Goal: Download file/media

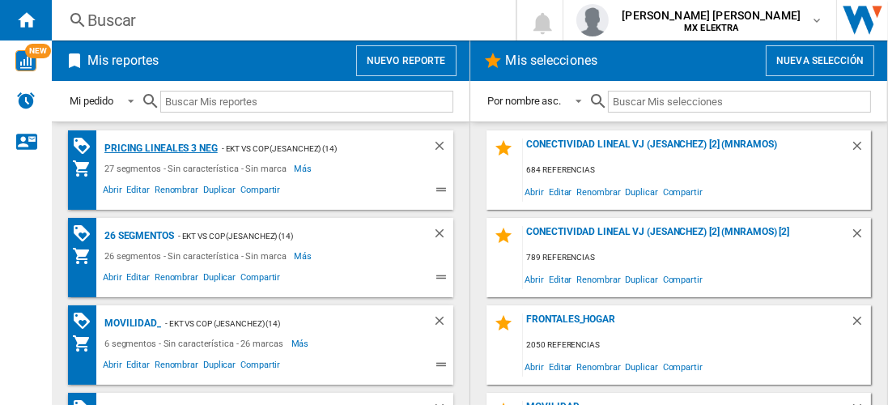
click at [159, 147] on div "Pricing lineales 3 neg" at bounding box center [158, 148] width 117 height 20
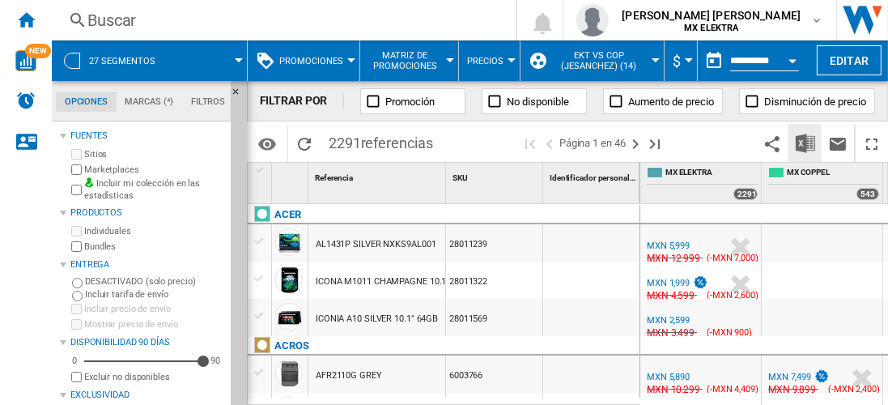
click at [806, 142] on img "Descargar en Excel" at bounding box center [805, 143] width 19 height 19
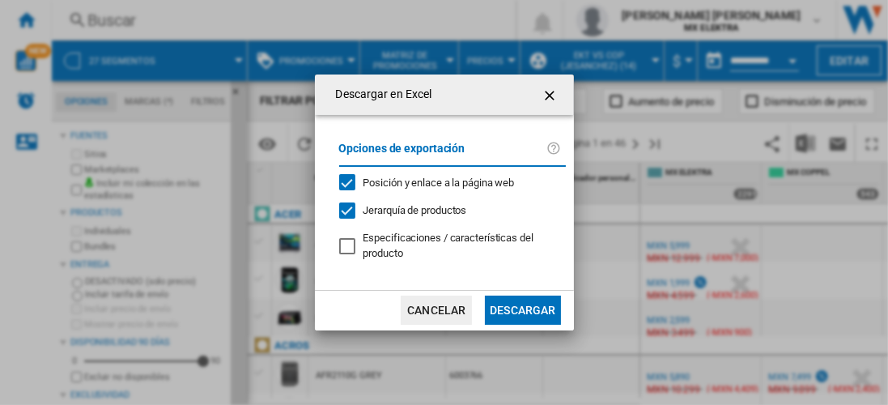
click at [522, 308] on button "Descargar" at bounding box center [522, 309] width 75 height 29
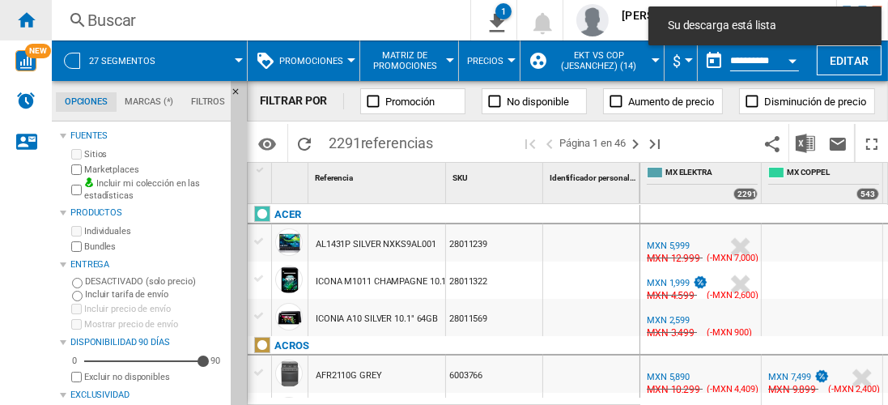
click at [26, 19] on ng-md-icon "Inicio" at bounding box center [25, 19] width 19 height 19
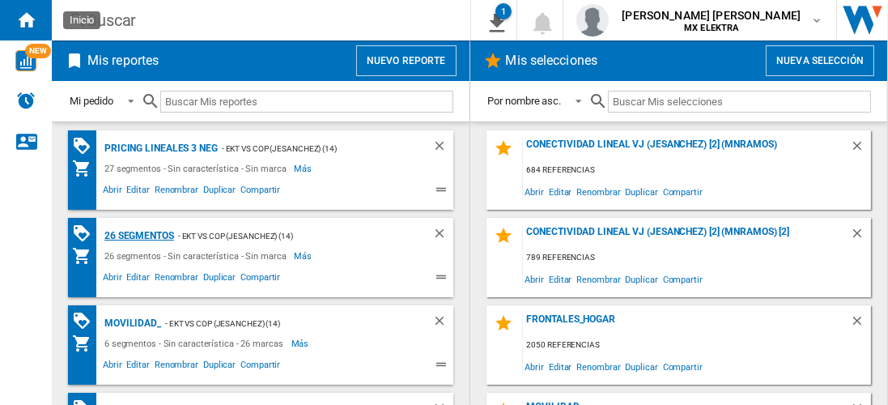
click at [139, 234] on div "26 segmentos" at bounding box center [137, 236] width 74 height 20
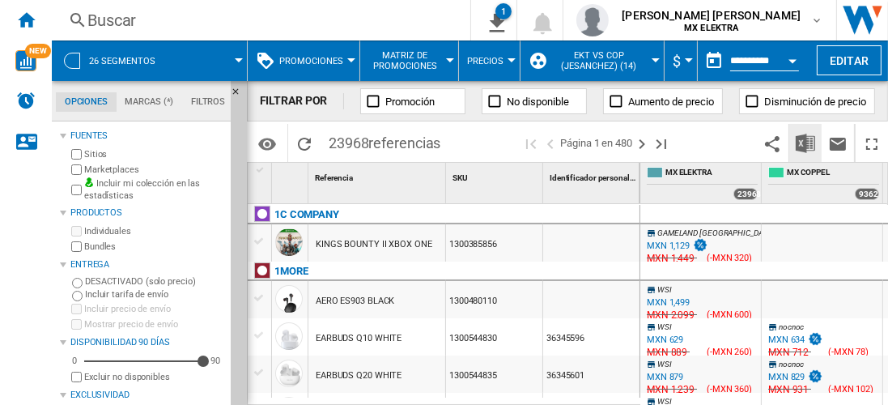
click at [806, 142] on img "Descargar en Excel" at bounding box center [805, 143] width 19 height 19
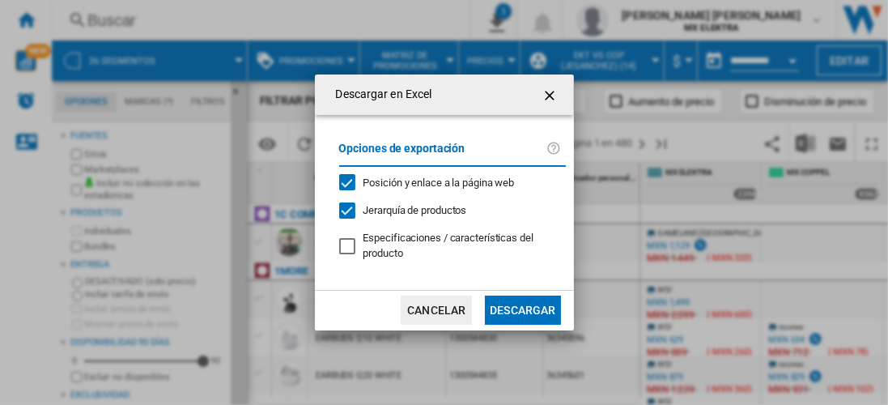
click at [522, 308] on button "Descargar" at bounding box center [522, 309] width 75 height 29
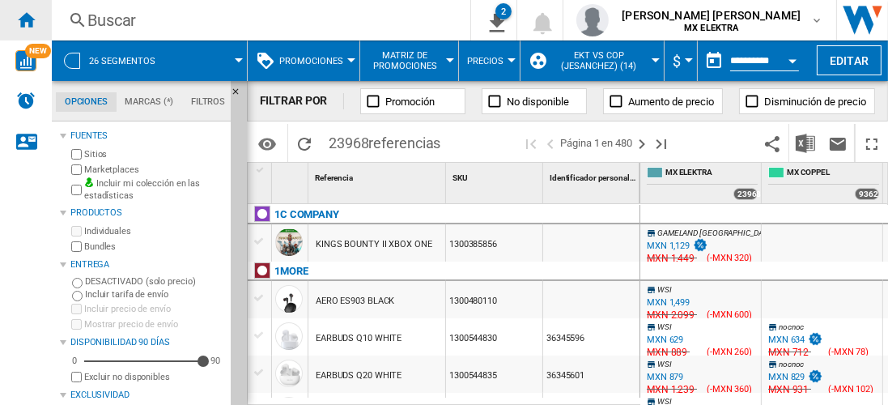
click at [26, 19] on ng-md-icon "Inicio" at bounding box center [25, 19] width 19 height 19
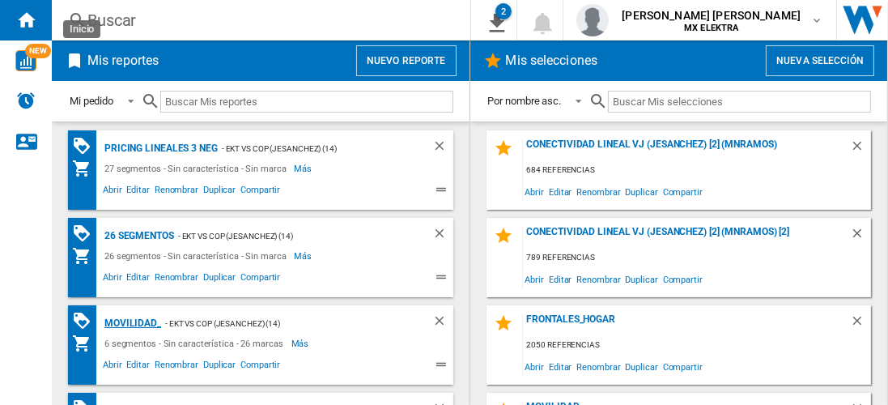
click at [130, 321] on div "MOVILIDAD_" at bounding box center [130, 323] width 61 height 20
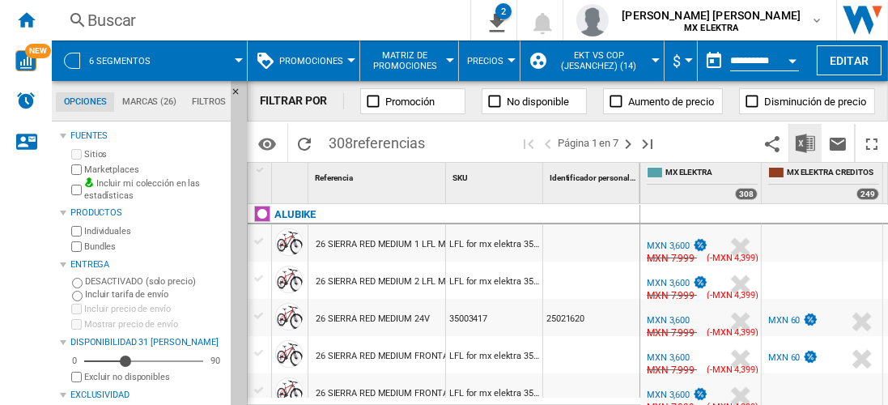
click at [806, 142] on img "Descargar en Excel" at bounding box center [805, 143] width 19 height 19
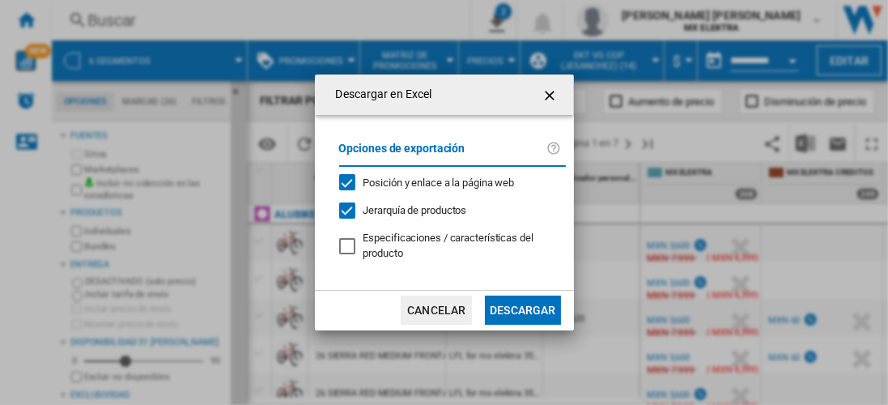
click at [522, 308] on button "Descargar" at bounding box center [522, 309] width 75 height 29
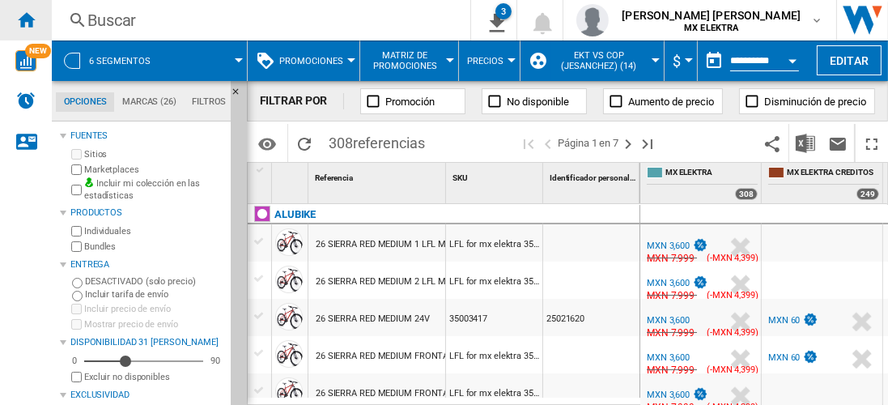
click at [26, 19] on ng-md-icon "Inicio" at bounding box center [25, 19] width 19 height 19
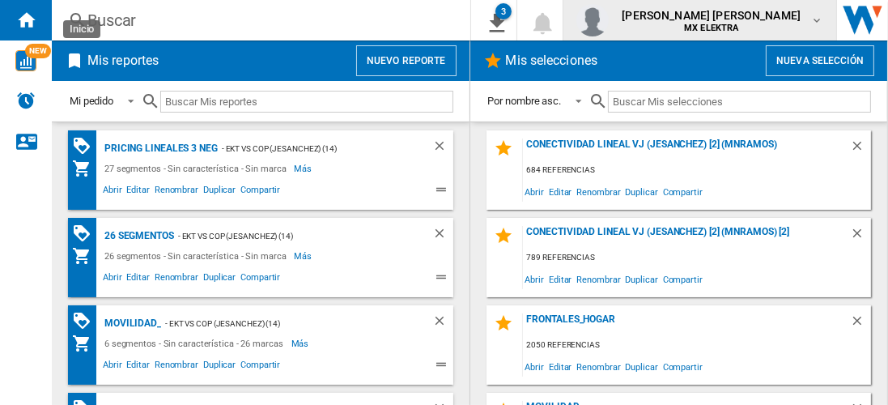
click at [726, 19] on span "[PERSON_NAME] [PERSON_NAME]" at bounding box center [711, 15] width 179 height 16
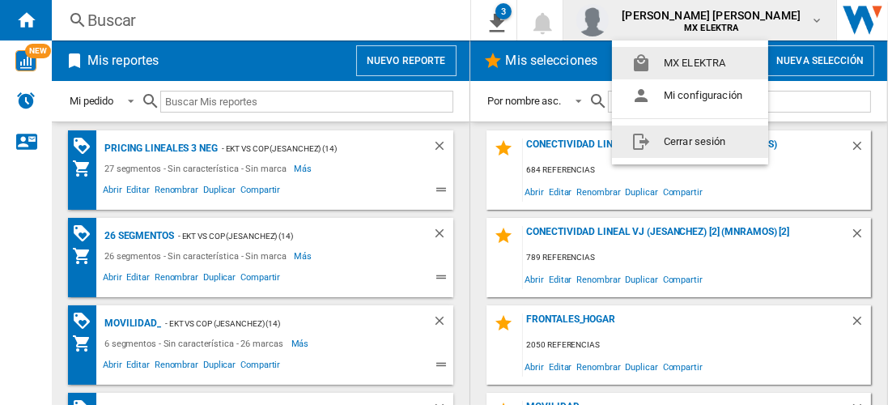
click at [693, 141] on button "Cerrar sesión" at bounding box center [690, 141] width 156 height 32
